Goal: Find specific fact: Find contact information

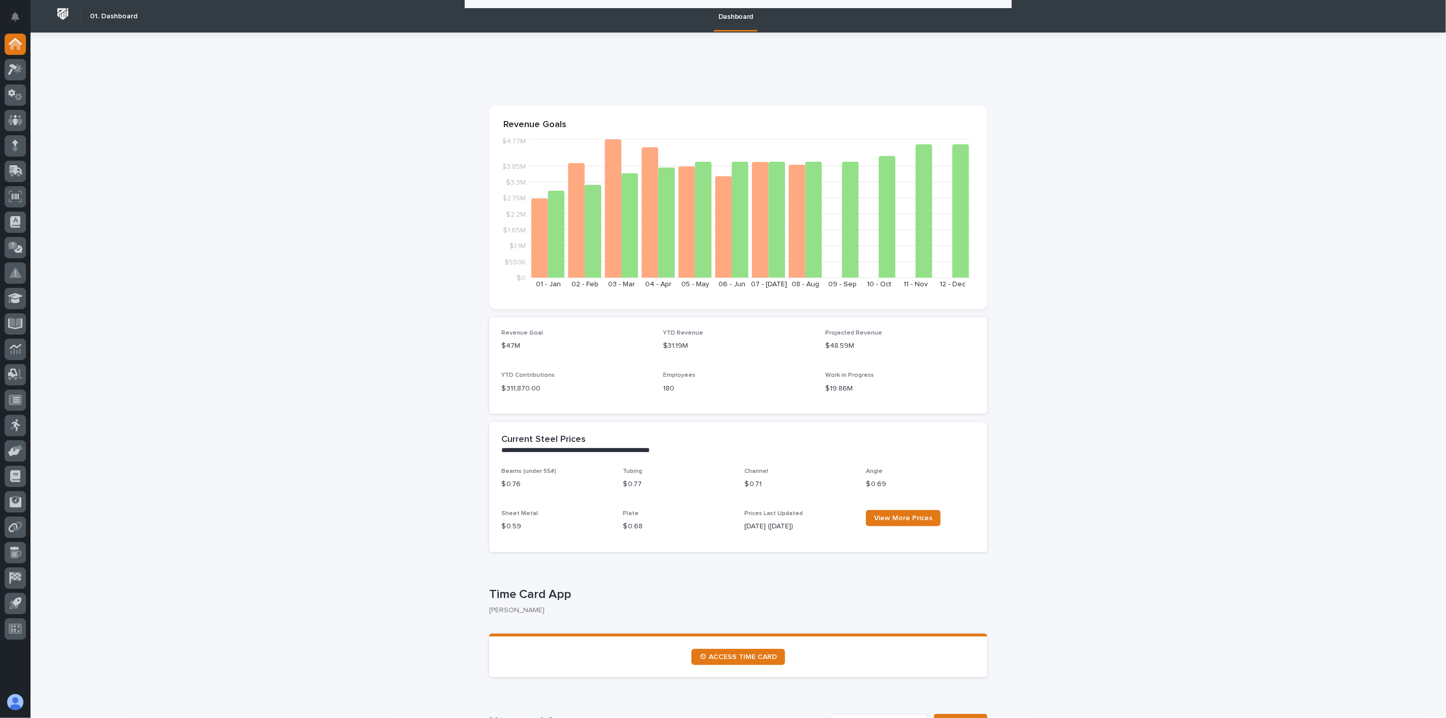
scroll to position [1526, 0]
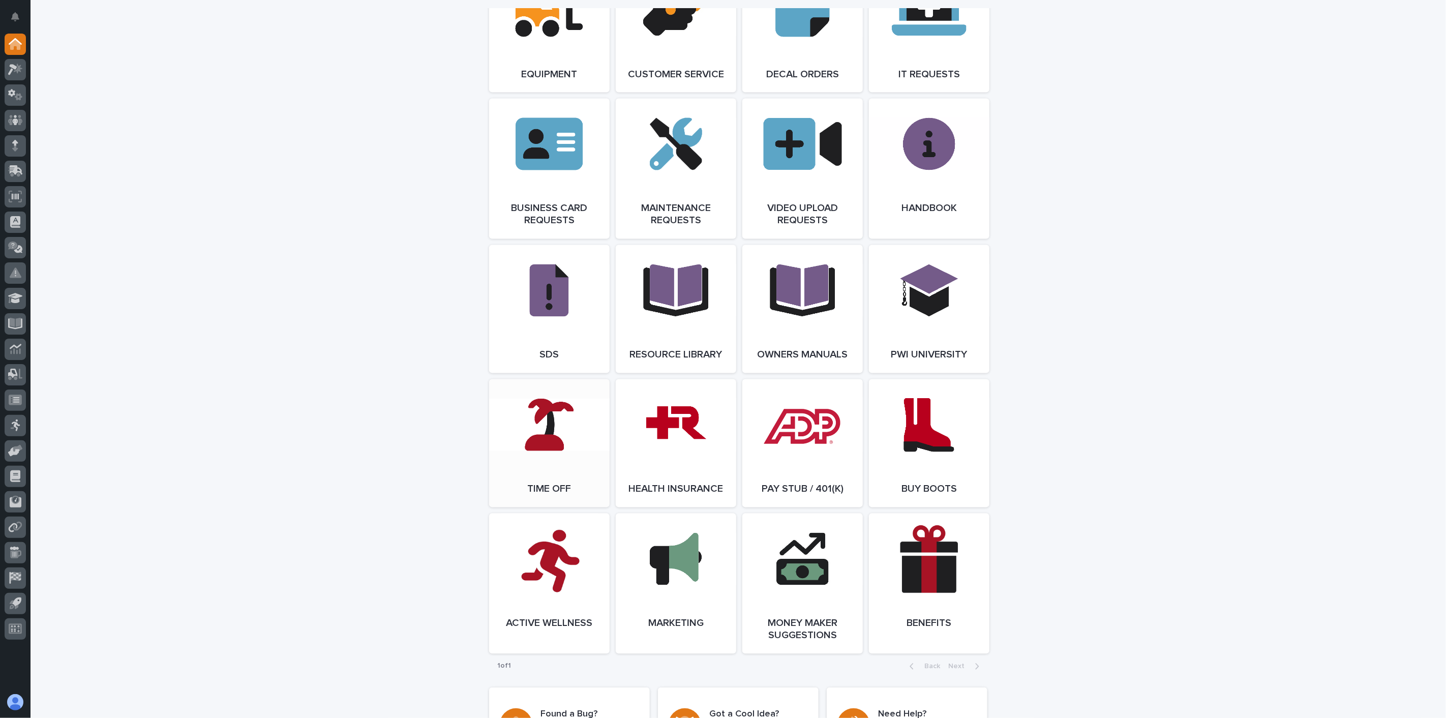
click at [535, 454] on link "Open Link" at bounding box center [549, 443] width 121 height 128
click at [8, 115] on icon at bounding box center [15, 120] width 15 height 12
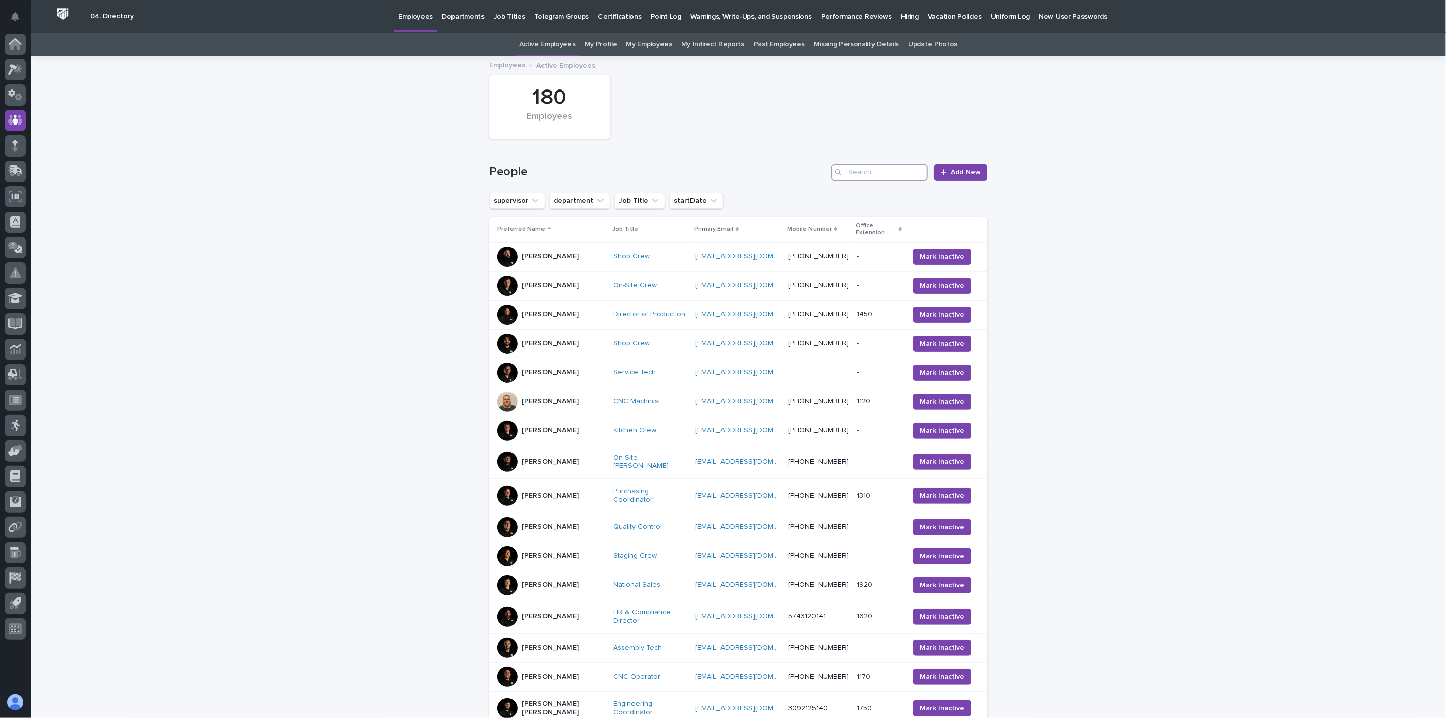
click at [852, 175] on input "Search" at bounding box center [880, 172] width 97 height 16
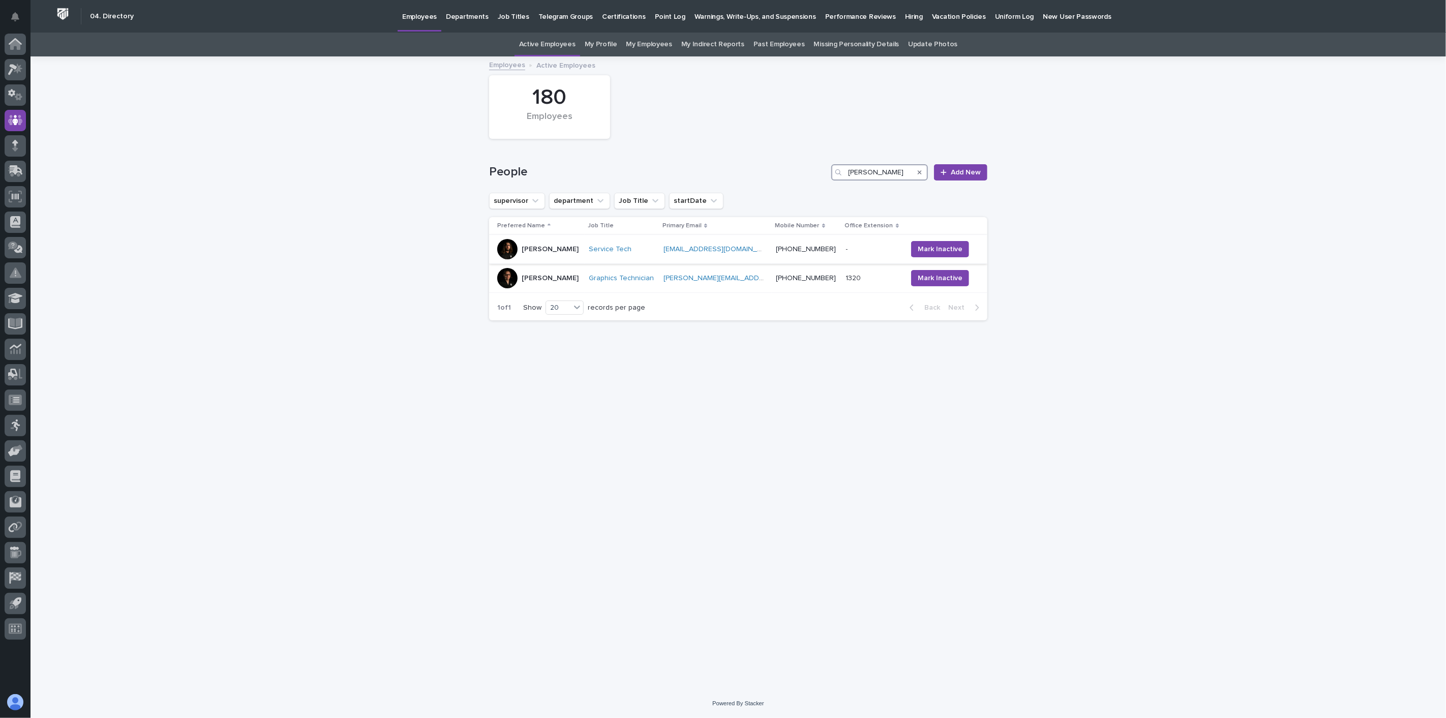
type input "[PERSON_NAME]"
click at [577, 256] on div "[PERSON_NAME]" at bounding box center [538, 249] width 83 height 20
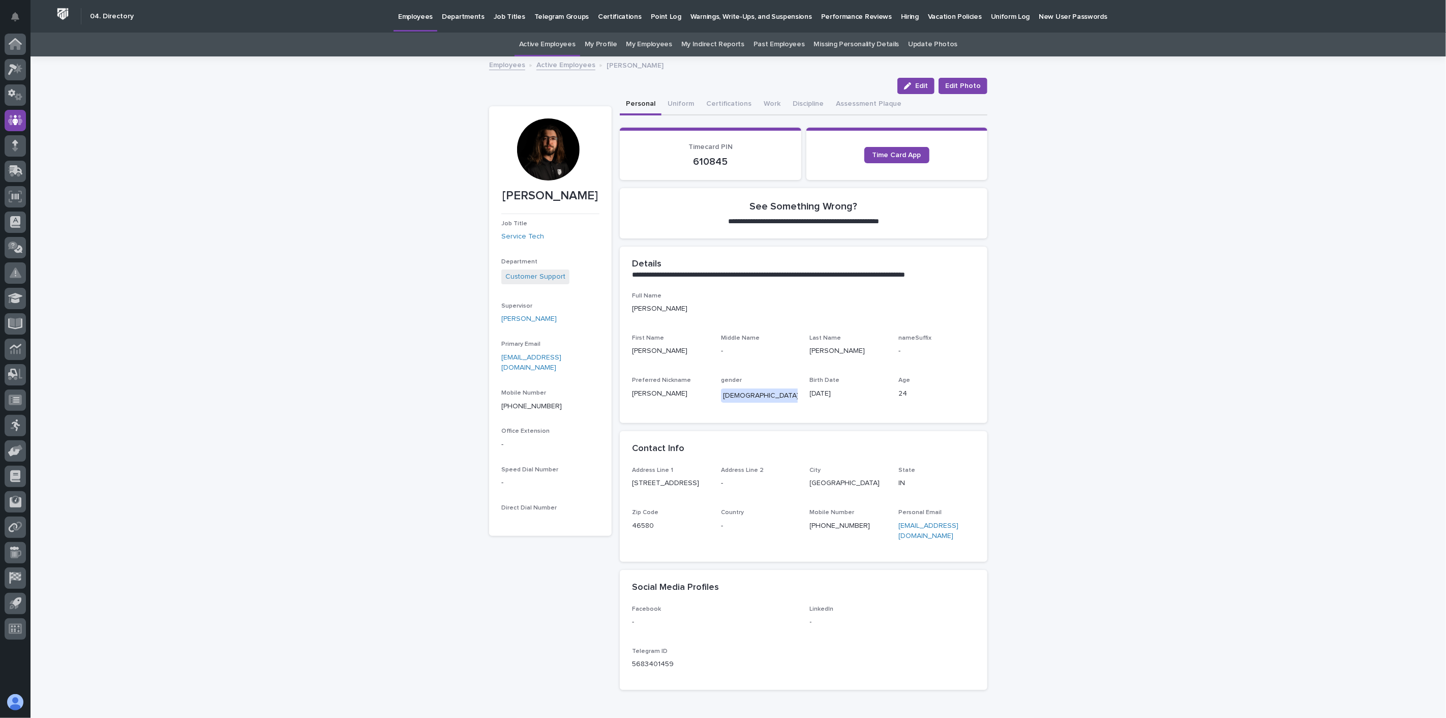
click at [138, 153] on div "**********" at bounding box center [739, 403] width 1416 height 692
click at [543, 62] on link "Active Employees" at bounding box center [566, 64] width 59 height 12
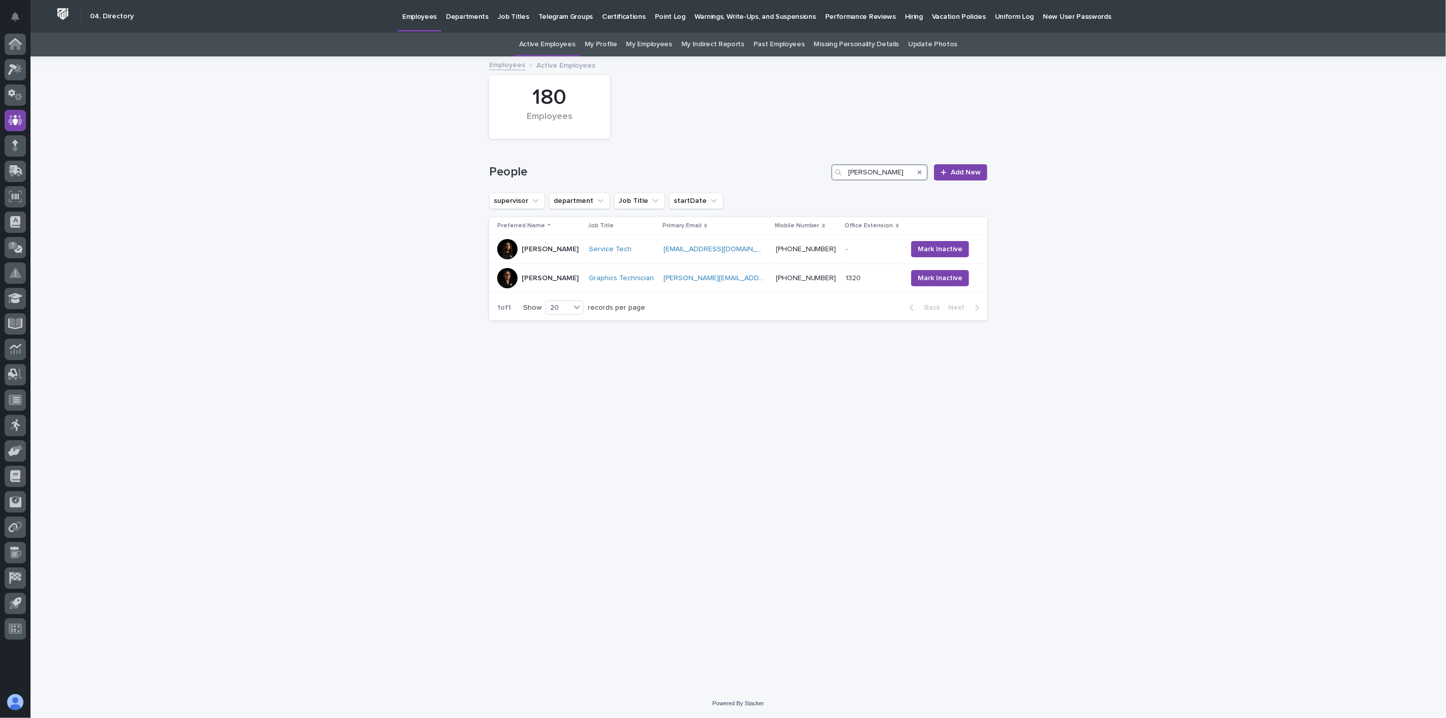
drag, startPoint x: 881, startPoint y: 169, endPoint x: 740, endPoint y: 165, distance: 141.5
click at [740, 165] on div "People [PERSON_NAME] Add New" at bounding box center [738, 172] width 498 height 16
type input "crisos"
